Goal: Information Seeking & Learning: Find specific page/section

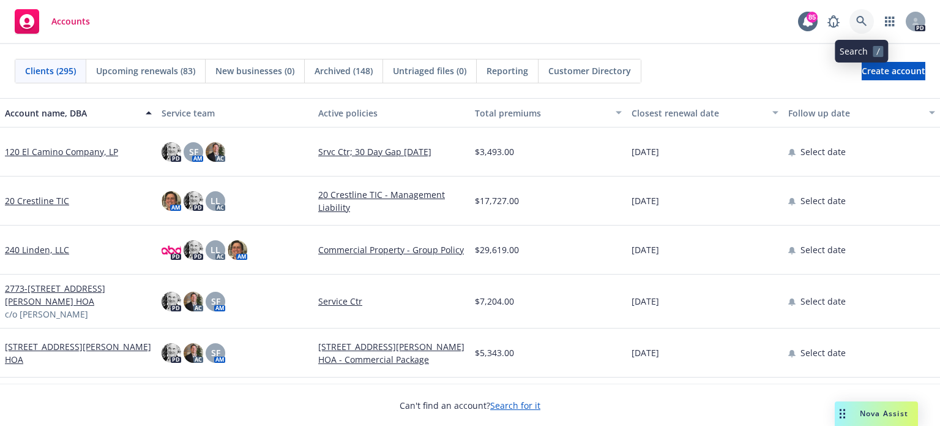
click at [862, 20] on icon at bounding box center [862, 21] width 11 height 11
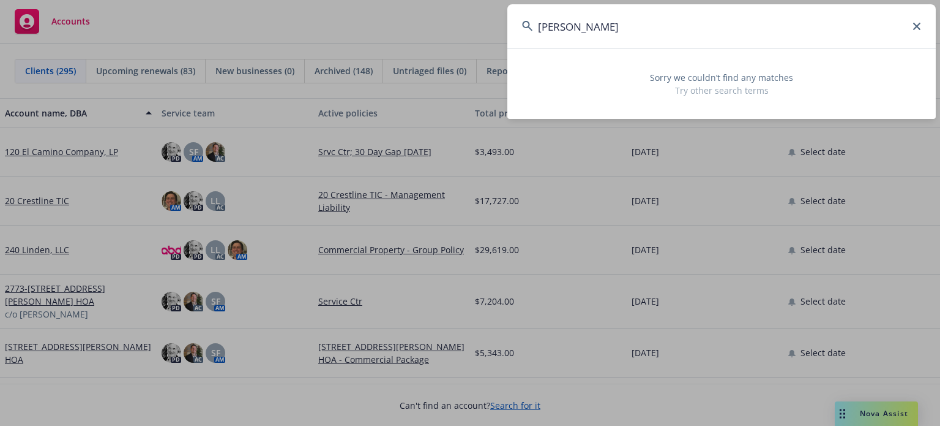
type input "[PERSON_NAME]"
click at [918, 23] on icon at bounding box center [916, 26] width 7 height 7
